Goal: Task Accomplishment & Management: Manage account settings

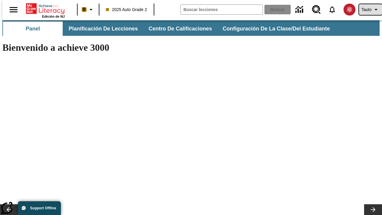
click at [368, 10] on span "Tauto" at bounding box center [367, 10] width 10 height 6
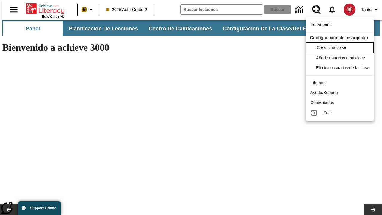
click at [342, 47] on span "Crear una clase" at bounding box center [332, 47] width 30 height 5
click at [342, 58] on span "Añadir usuarios a mi clase" at bounding box center [341, 57] width 49 height 5
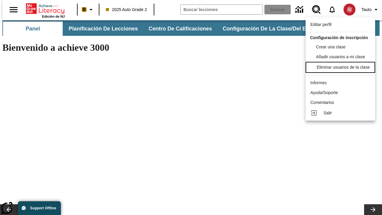
click at [342, 71] on div "Eliminar usuarios de la clase" at bounding box center [343, 67] width 53 height 6
